Goal: Task Accomplishment & Management: Manage account settings

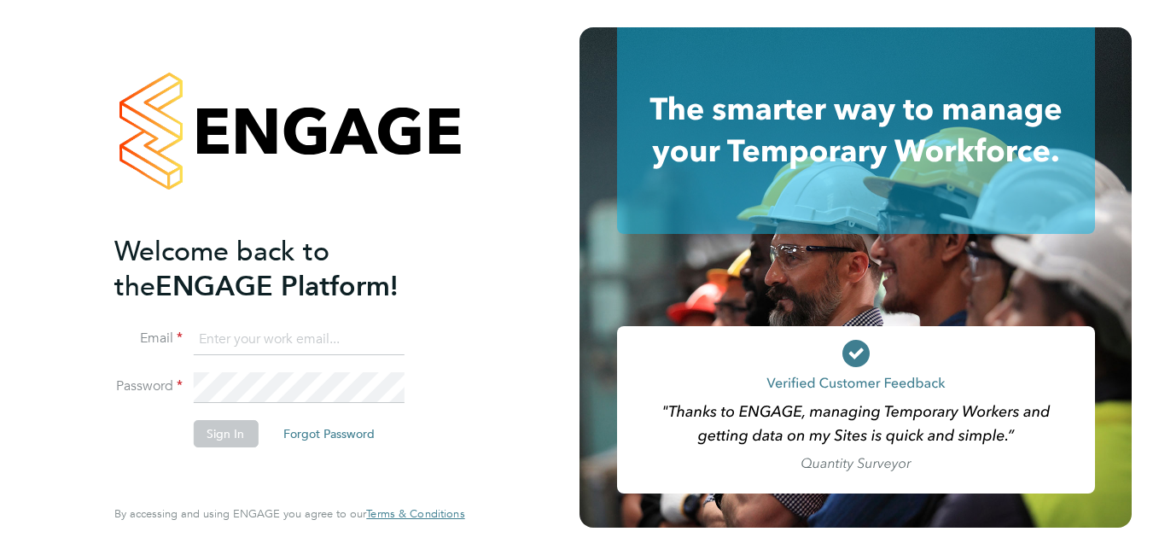
type input "roslyn.ogarro@ncclondon.ac.uk"
click at [215, 434] on button "Sign In" at bounding box center [225, 433] width 65 height 27
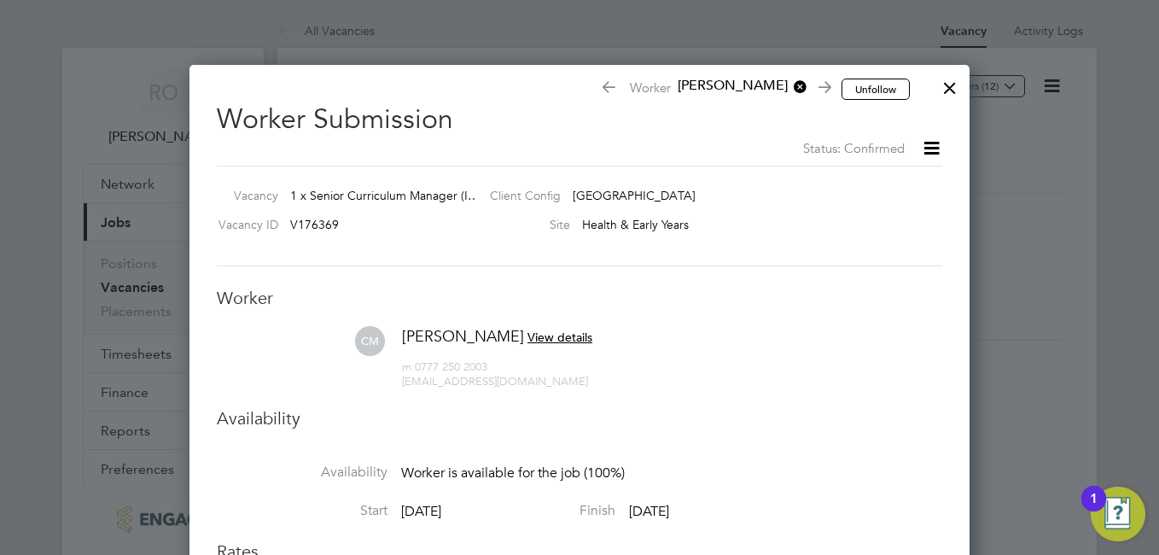
click at [950, 84] on div at bounding box center [949, 83] width 31 height 31
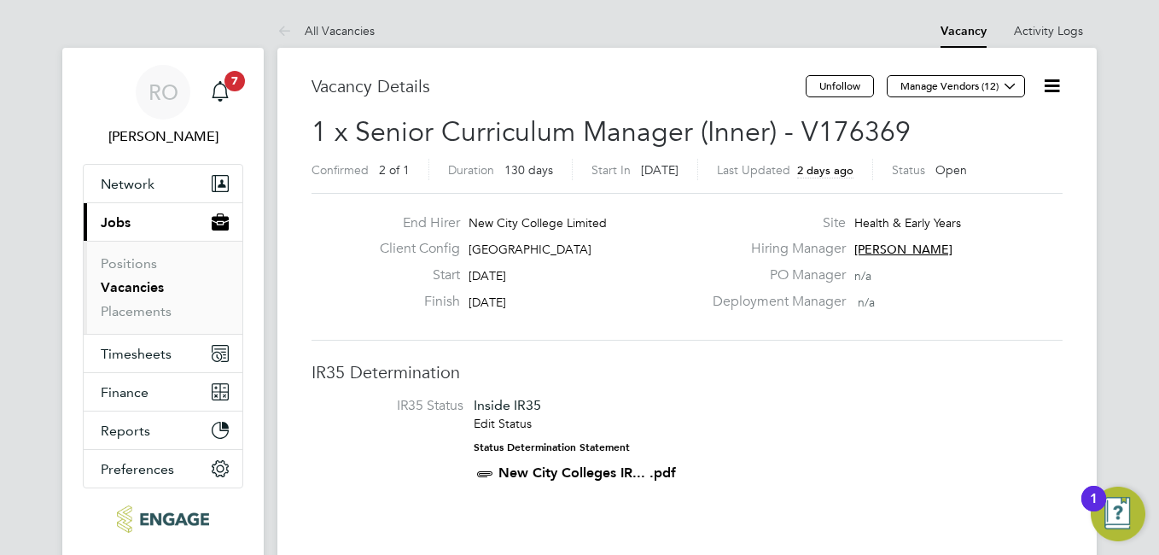
click at [143, 285] on link "Vacancies" at bounding box center [132, 287] width 63 height 16
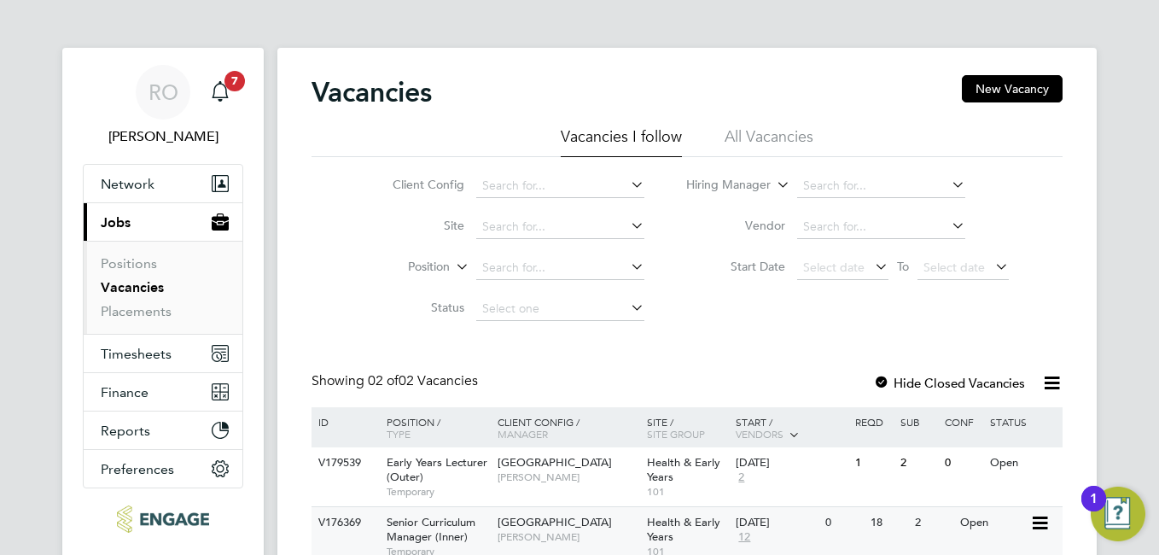
click at [417, 536] on span "Senior Curriculum Manager (Inner)" at bounding box center [430, 528] width 89 height 29
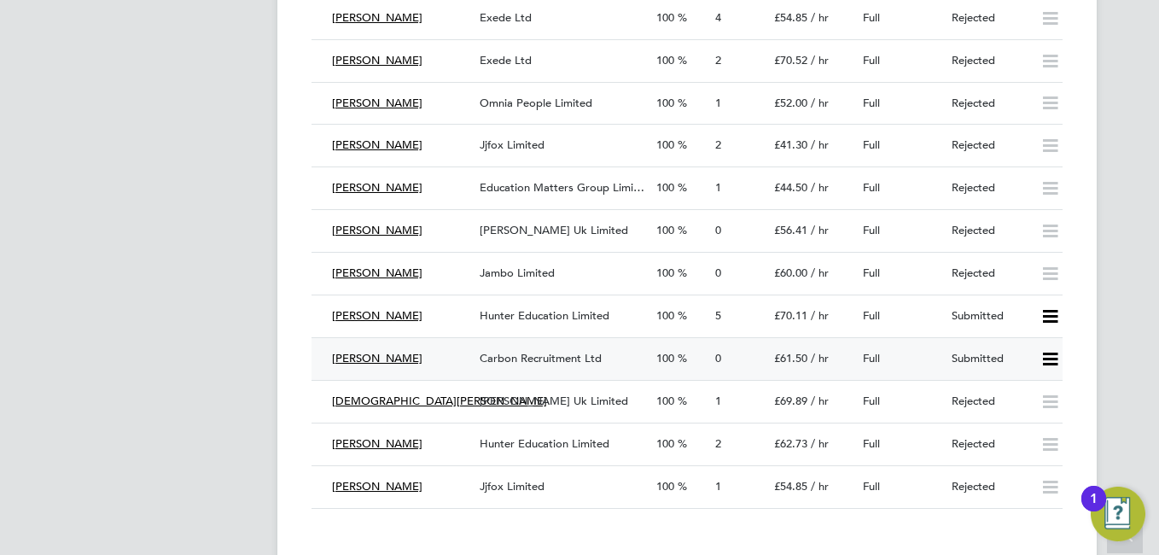
click at [1051, 352] on icon at bounding box center [1049, 359] width 21 height 14
click at [1019, 399] on li "Reject" at bounding box center [1027, 401] width 60 height 24
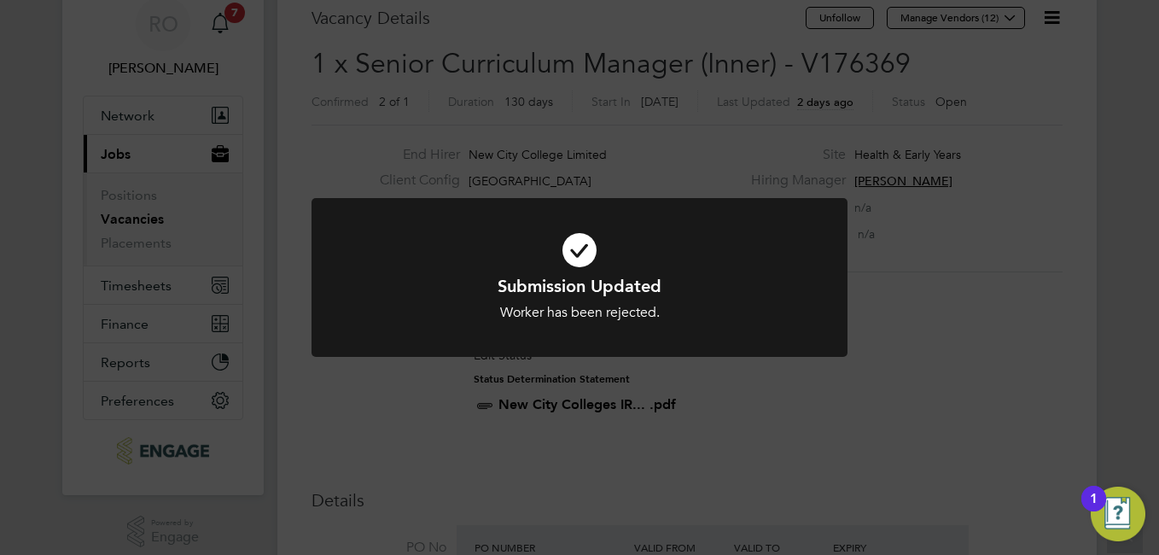
click at [927, 389] on div "Submission Updated Worker has been rejected. Cancel Okay" at bounding box center [579, 277] width 1159 height 555
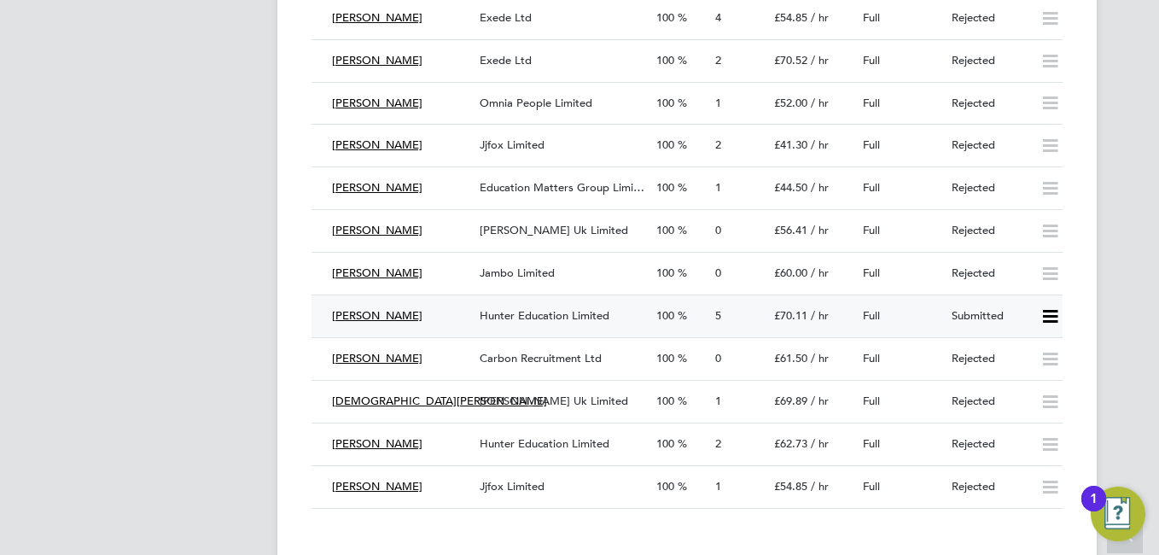
click at [576, 304] on div "Hunter Education Limited" at bounding box center [561, 316] width 177 height 28
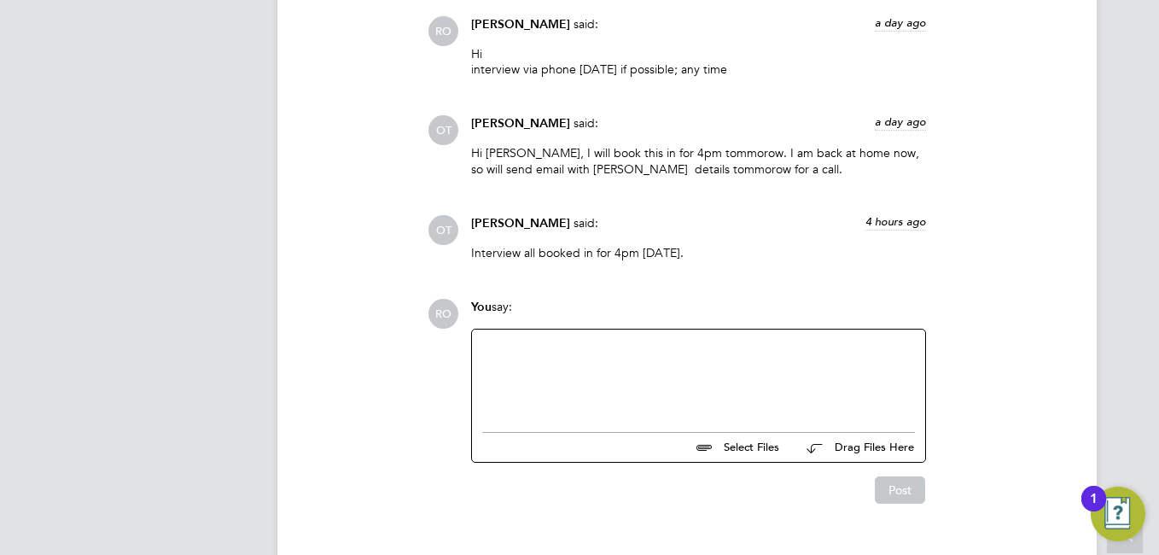
click at [515, 362] on div at bounding box center [698, 376] width 433 height 73
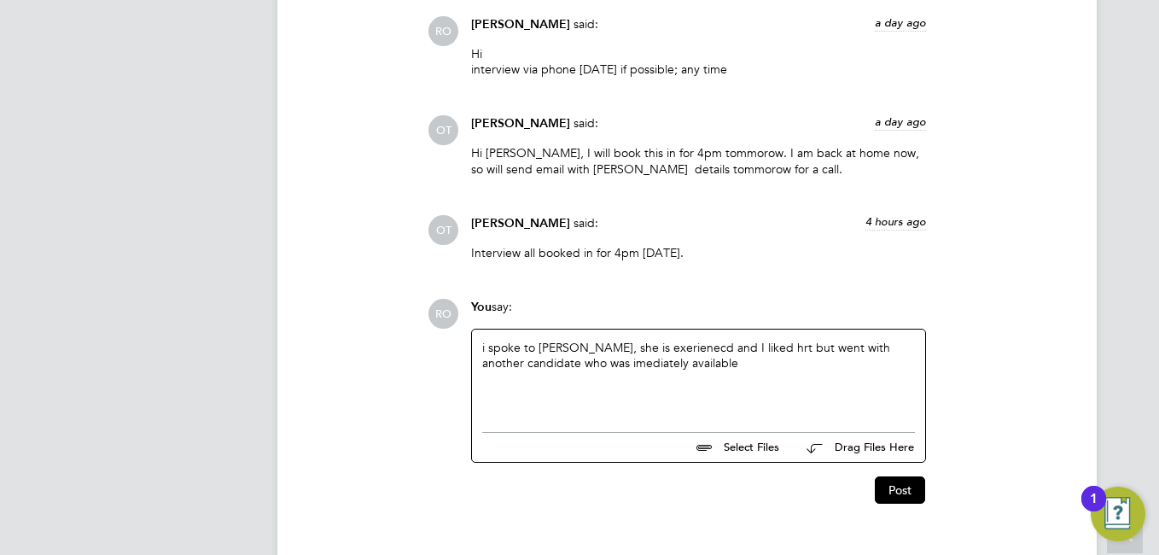
click at [557, 366] on div "i spoke to Ruth, she is exerienecd and I liked hrt but went with another candid…" at bounding box center [698, 376] width 433 height 73
click at [550, 366] on div "i spoke to Ruth, she is exerienecd and I liked hrt but went with another candid…" at bounding box center [698, 376] width 433 height 73
click at [624, 344] on div "i spoke to Ruth, she is exerienecd and I liked hrt but went with another candid…" at bounding box center [698, 376] width 433 height 73
click at [735, 347] on div "i spoke to Ruth, she is experienced and I liked hrt but went with another candi…" at bounding box center [698, 376] width 433 height 73
click at [750, 350] on div "i spoke to Ruth, she is experienced and I liked hert but went with another cand…" at bounding box center [698, 376] width 433 height 73
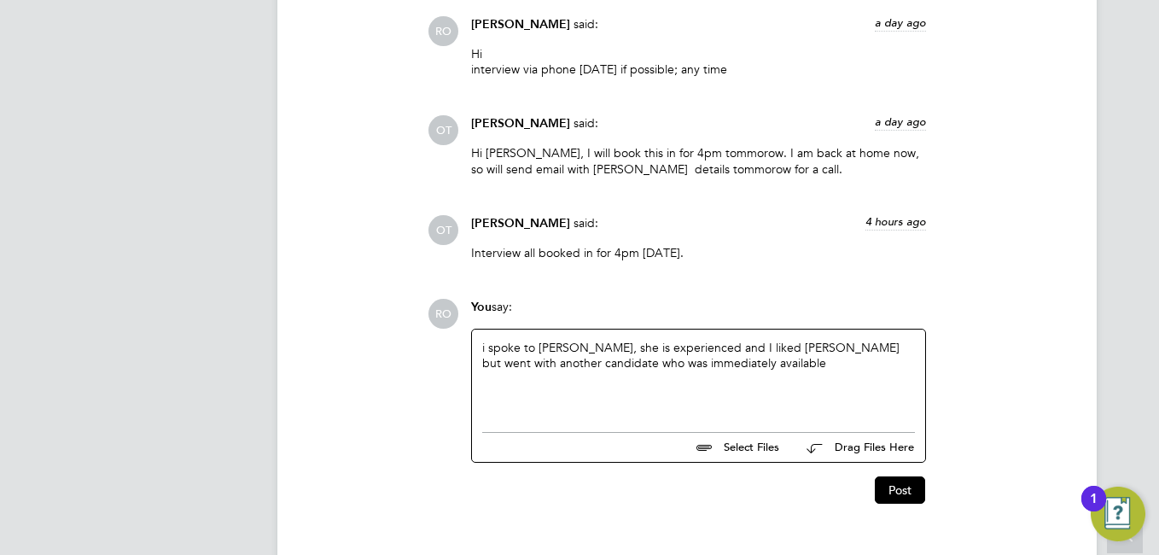
click at [747, 349] on div "i spoke to Ruth, she is experienced and I liked hert but went with another cand…" at bounding box center [698, 376] width 433 height 73
click at [901, 495] on button "Post" at bounding box center [900, 489] width 50 height 27
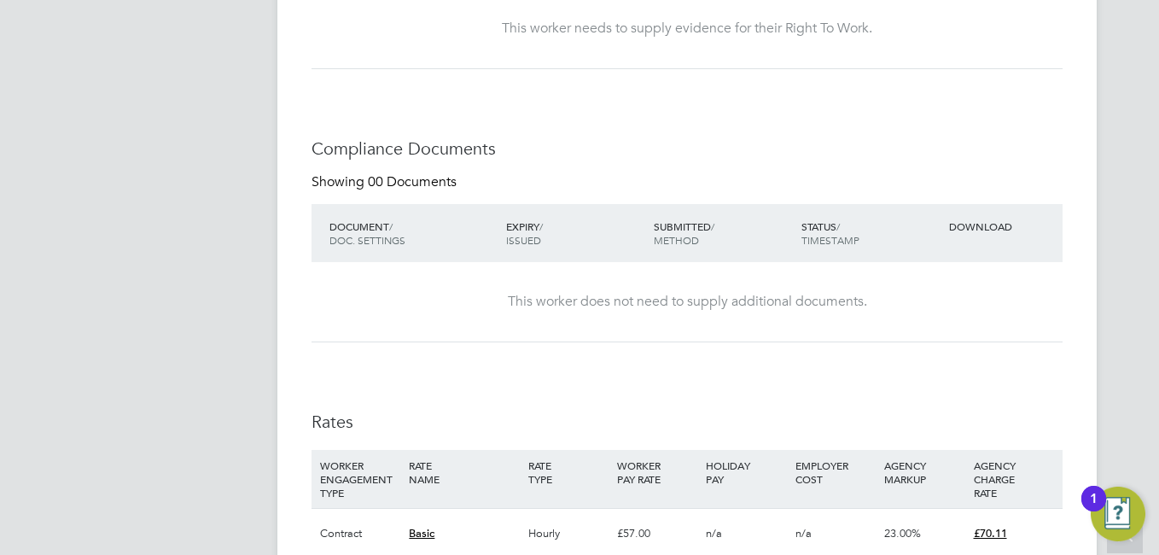
scroll to position [764, 0]
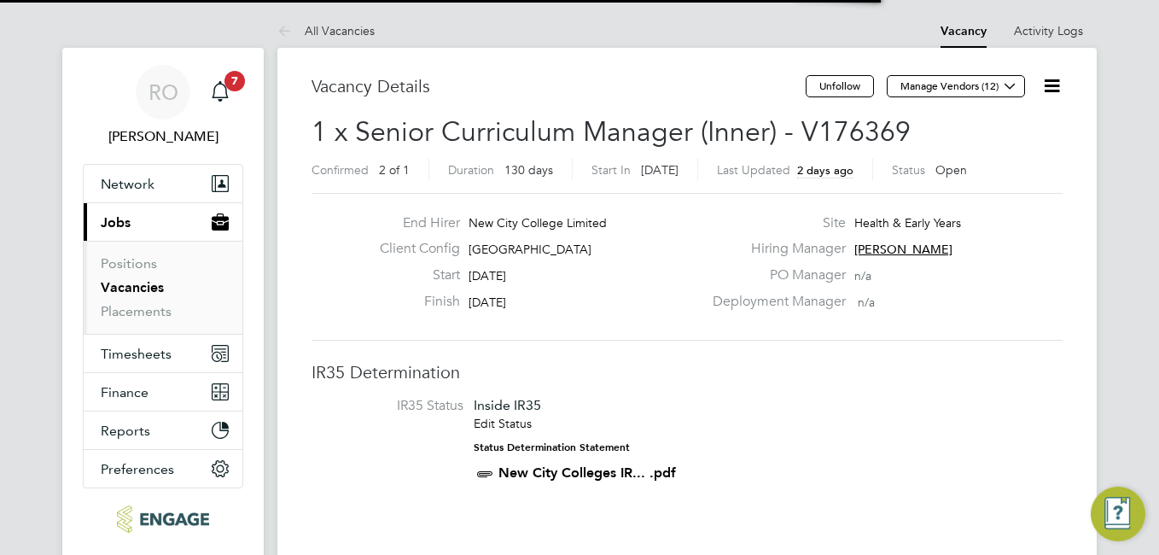
scroll to position [9, 9]
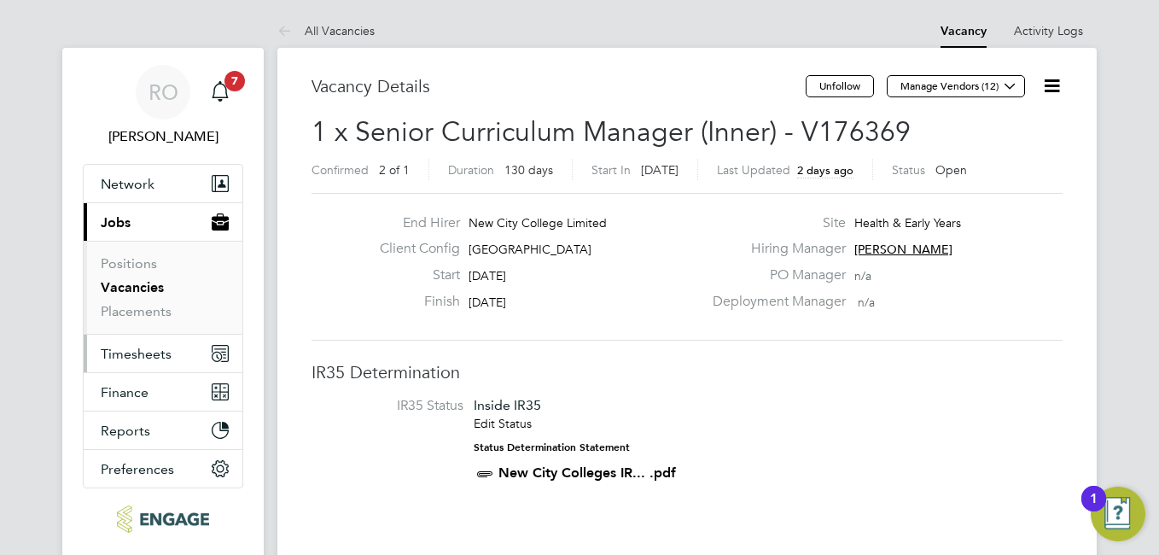
click at [135, 356] on span "Timesheets" at bounding box center [136, 354] width 71 height 16
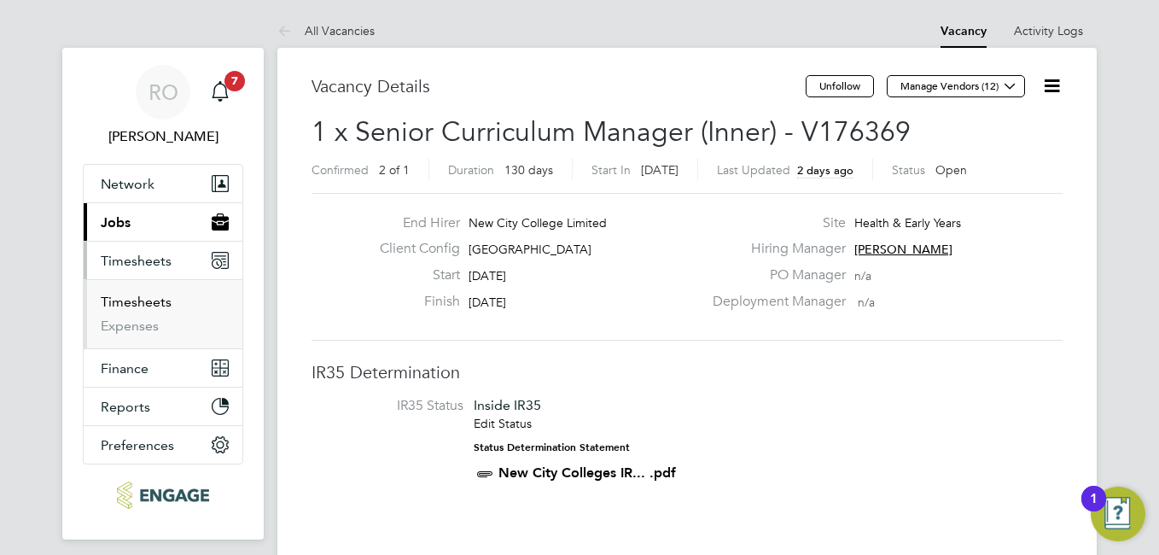
click at [150, 294] on link "Timesheets" at bounding box center [136, 301] width 71 height 16
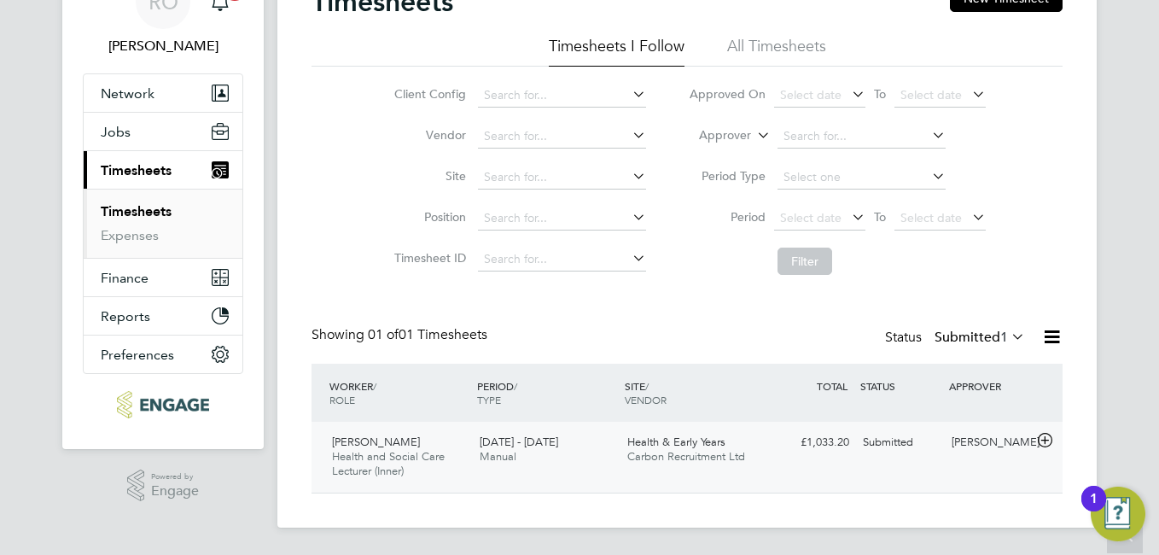
click at [616, 445] on div "1 - 7 Sep 2025 Manual" at bounding box center [547, 449] width 148 height 43
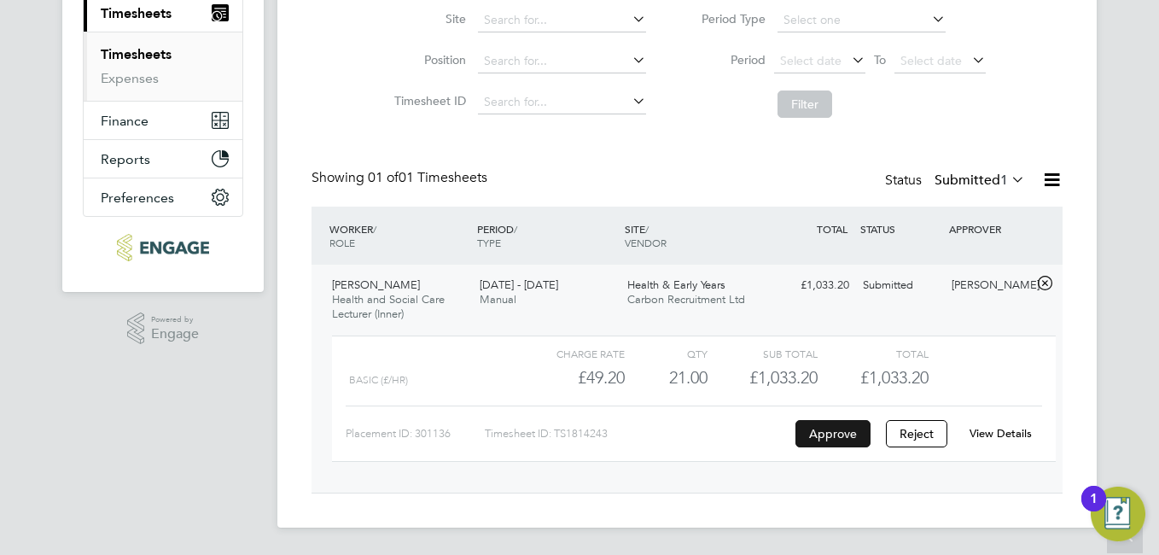
click at [832, 432] on button "Approve" at bounding box center [832, 433] width 75 height 27
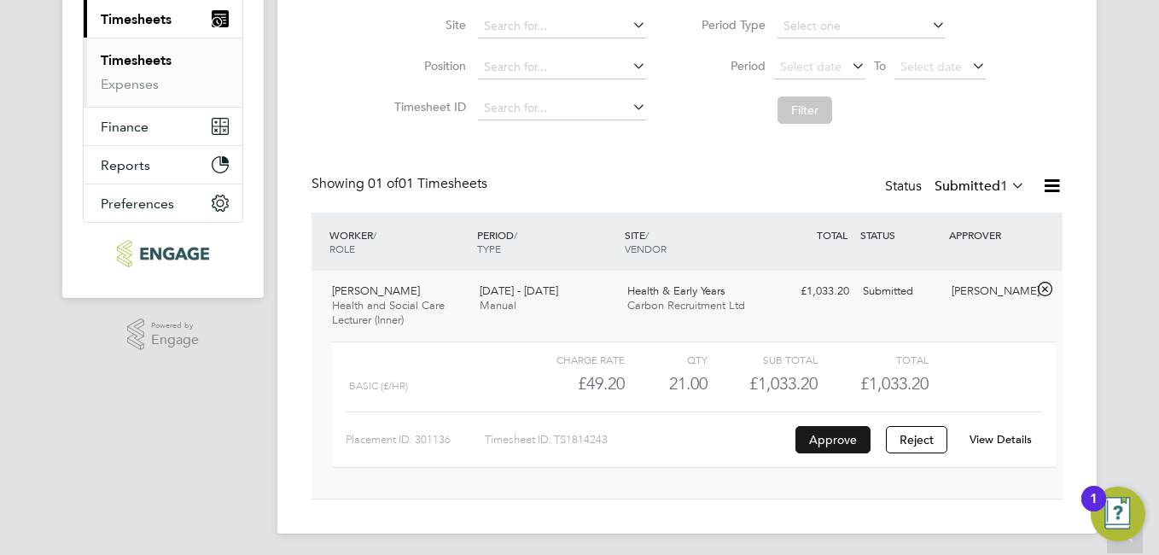
click at [820, 438] on button "Approve" at bounding box center [832, 439] width 75 height 27
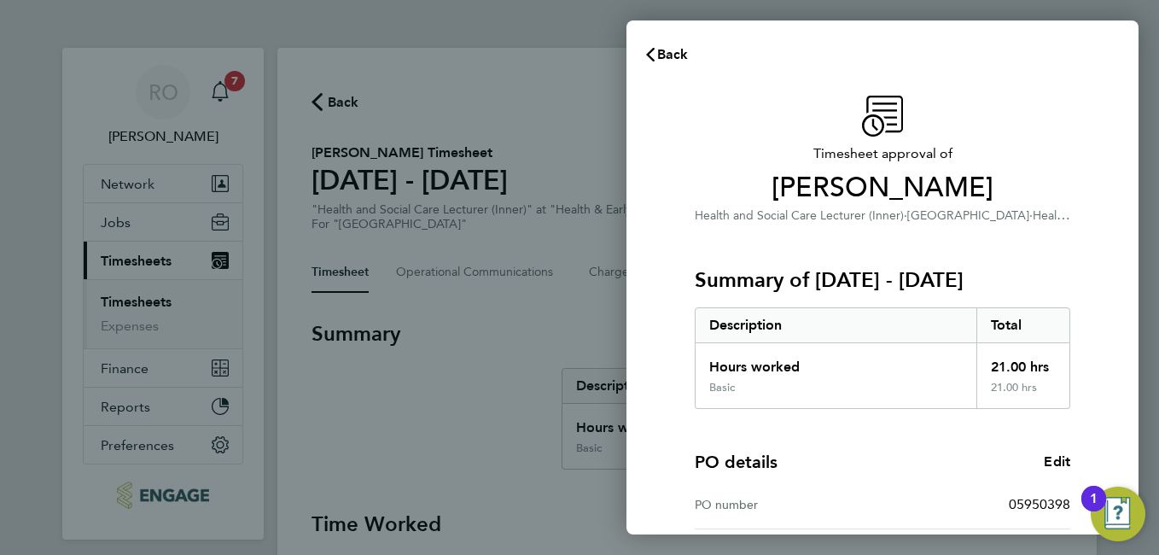
click at [906, 468] on div "PO details Edit" at bounding box center [881, 462] width 375 height 24
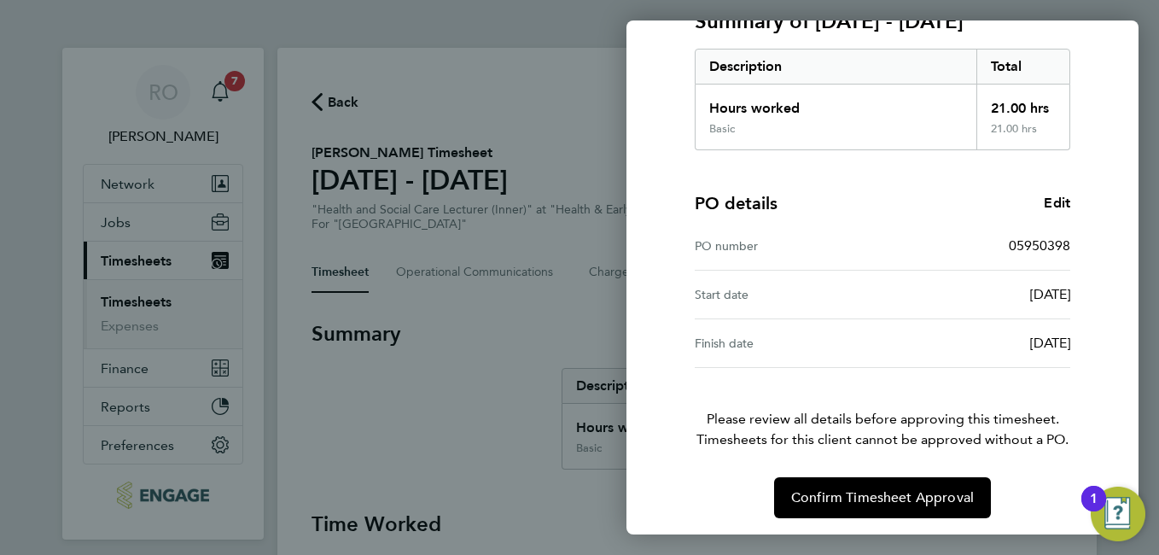
scroll to position [263, 0]
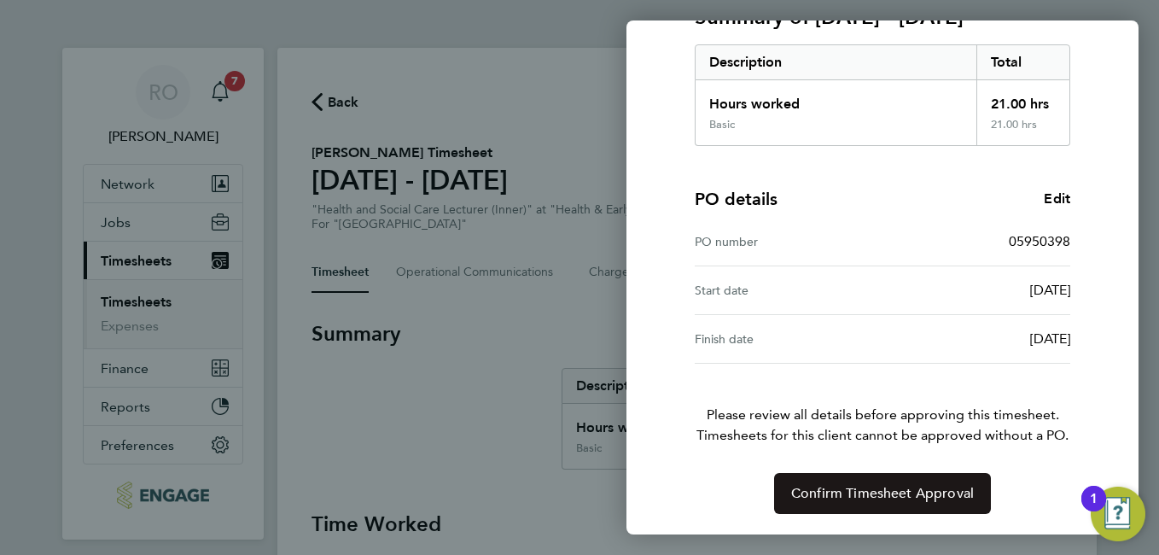
click at [873, 491] on span "Confirm Timesheet Approval" at bounding box center [882, 493] width 183 height 17
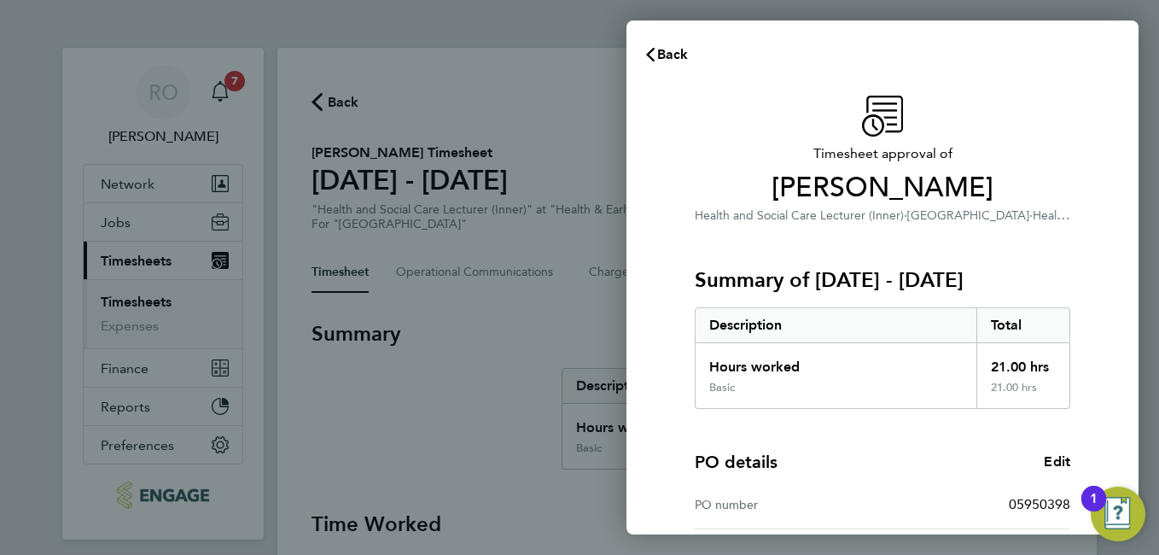
click at [544, 29] on div "Back Timesheet approval of [PERSON_NAME] Health and Social Care Lecturer (Inner…" at bounding box center [579, 277] width 1159 height 555
click at [649, 54] on icon "button" at bounding box center [650, 55] width 9 height 14
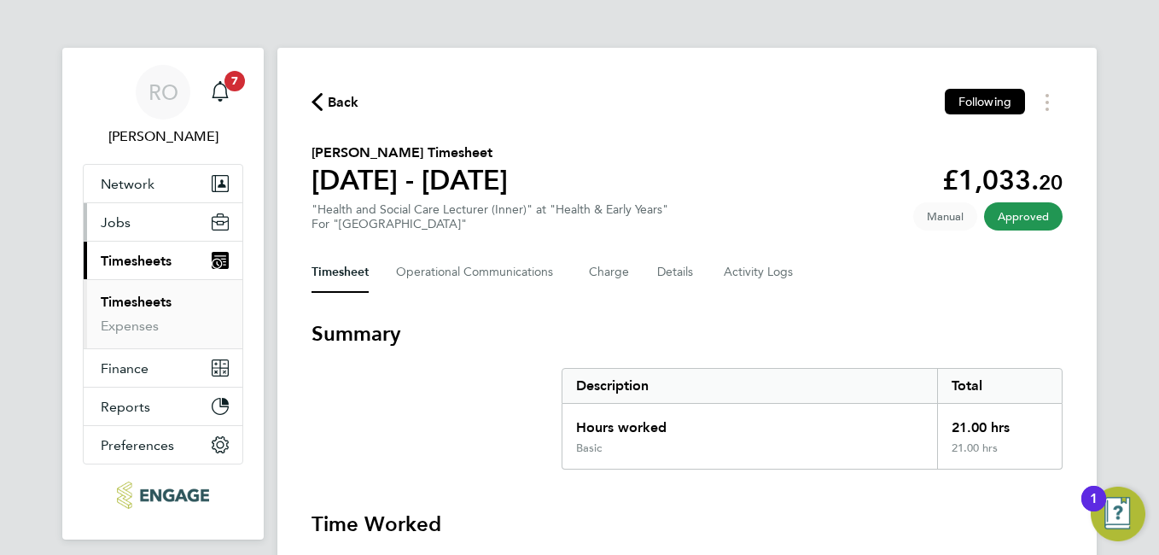
click at [123, 216] on span "Jobs" at bounding box center [116, 222] width 30 height 16
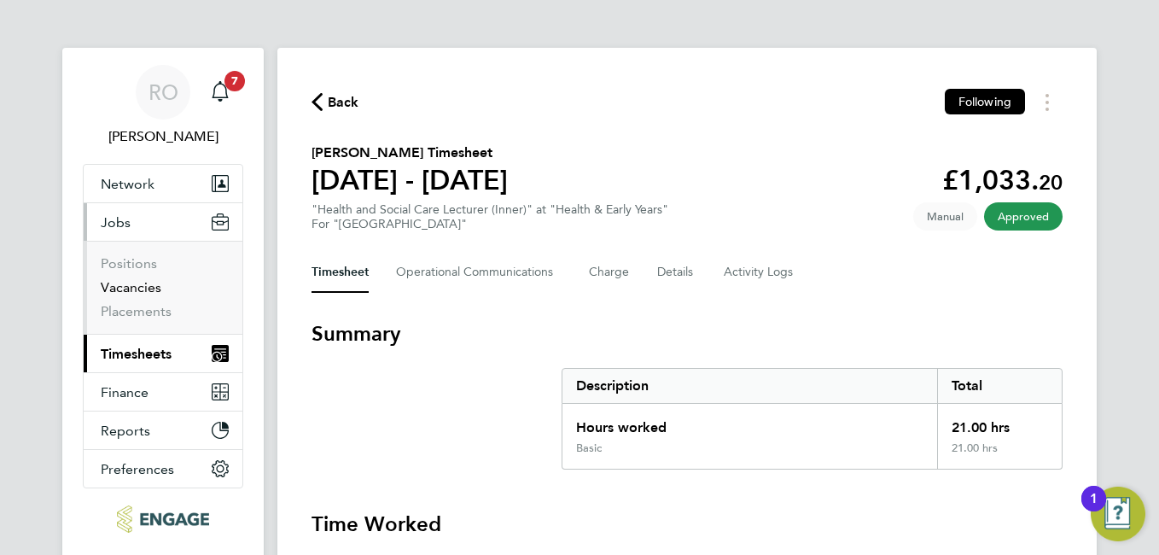
click at [132, 285] on link "Vacancies" at bounding box center [131, 287] width 61 height 16
